Goal: Navigation & Orientation: Understand site structure

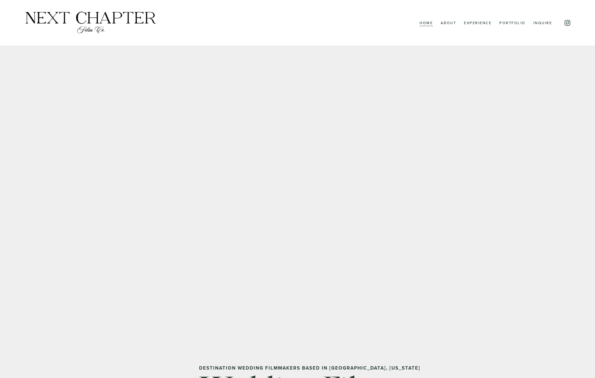
click at [447, 22] on link "About" at bounding box center [448, 22] width 16 height 7
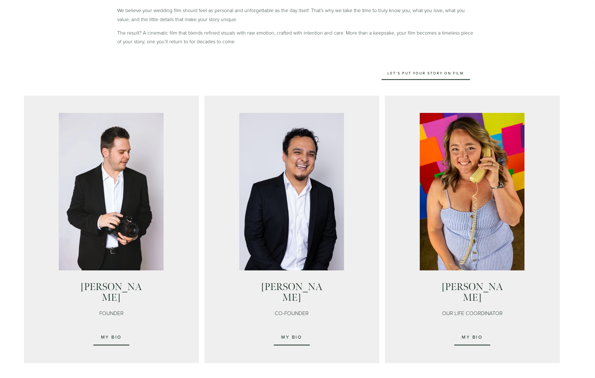
scroll to position [282, 0]
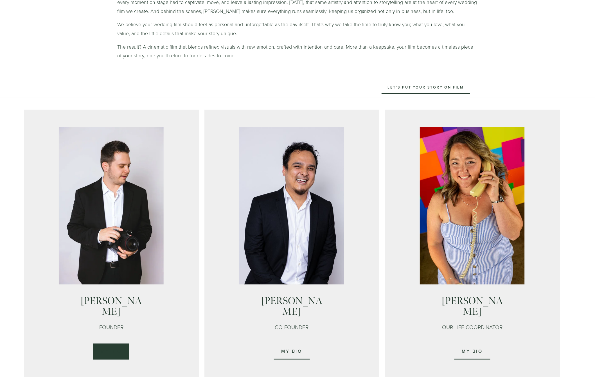
click at [116, 344] on link "My Bio" at bounding box center [111, 352] width 36 height 16
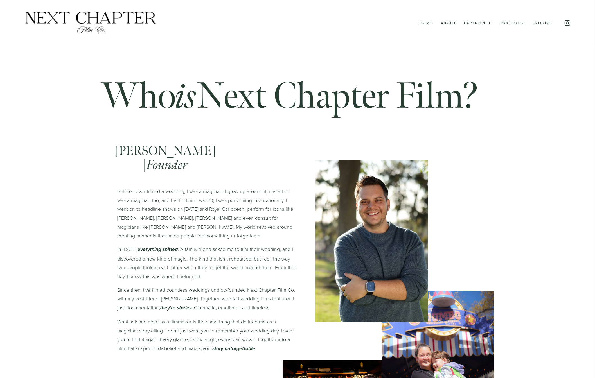
click at [469, 24] on link "Experience" at bounding box center [478, 22] width 28 height 7
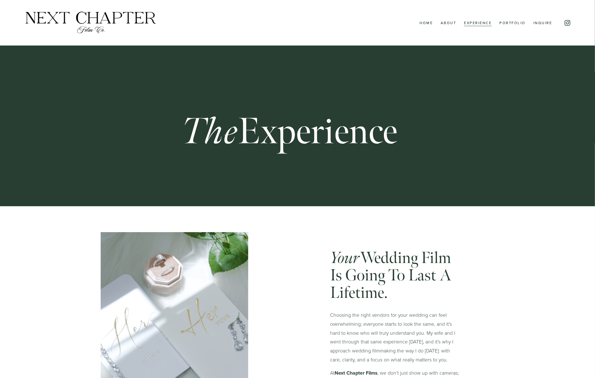
click at [427, 23] on link "Home" at bounding box center [425, 22] width 13 height 7
